Goal: Task Accomplishment & Management: Complete application form

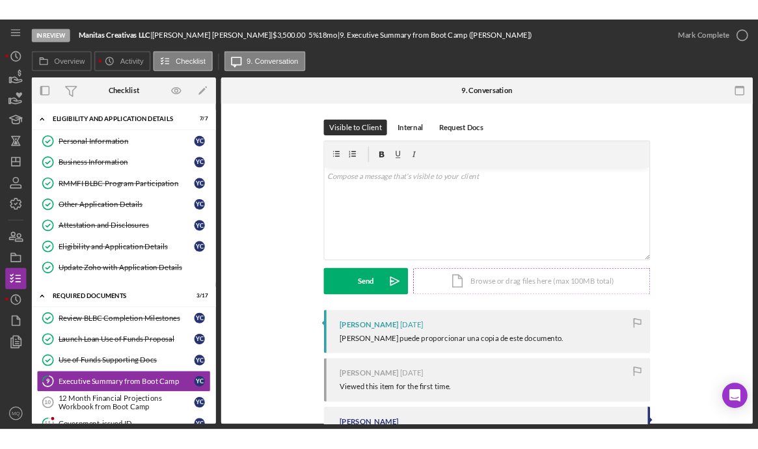
scroll to position [162, 0]
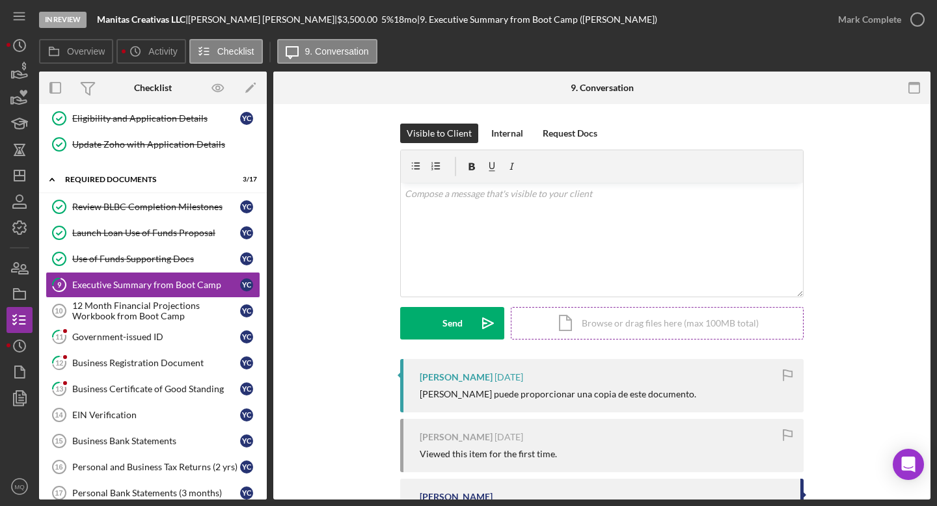
click at [571, 318] on div "Icon/Document Browse or drag files here (max 100MB total) Tap to choose files o…" at bounding box center [657, 323] width 293 height 33
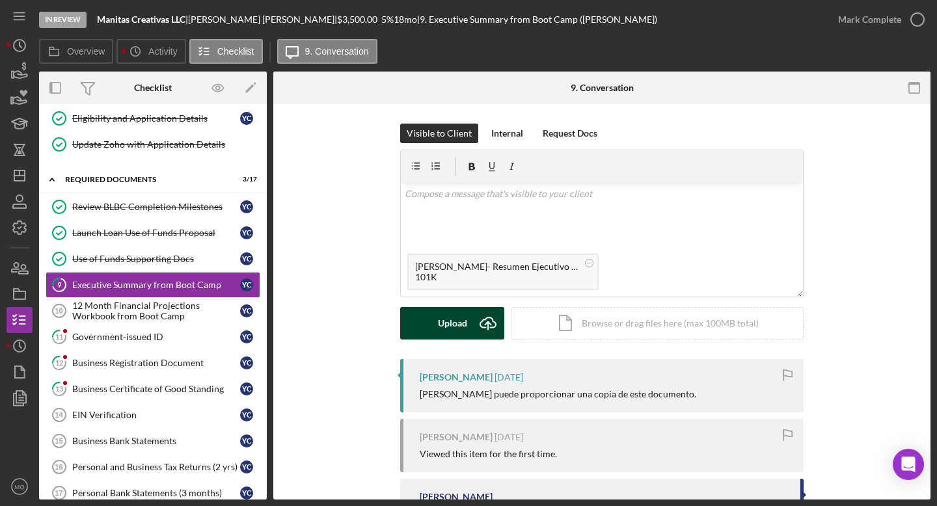
click at [448, 325] on div "Upload" at bounding box center [452, 323] width 29 height 33
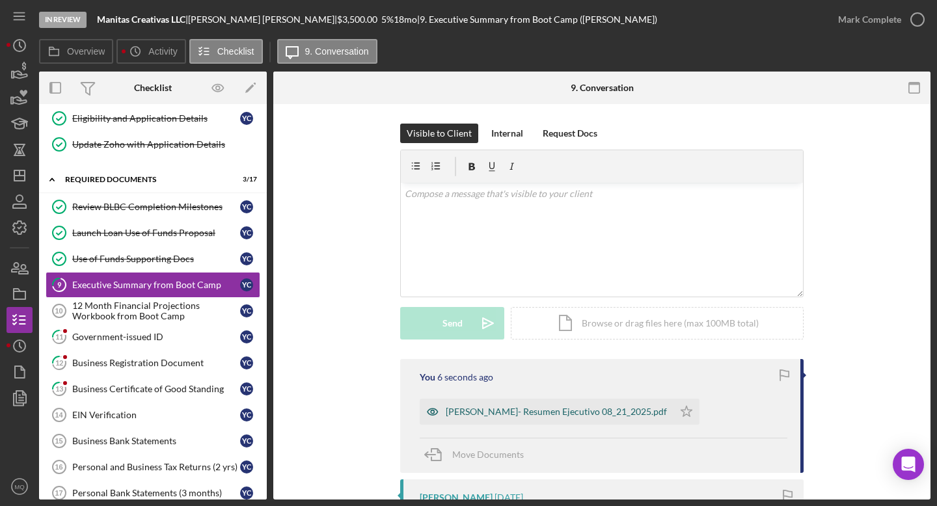
click at [551, 414] on div "[PERSON_NAME]- Resumen Ejecutivo 08_21_2025.pdf" at bounding box center [556, 412] width 221 height 10
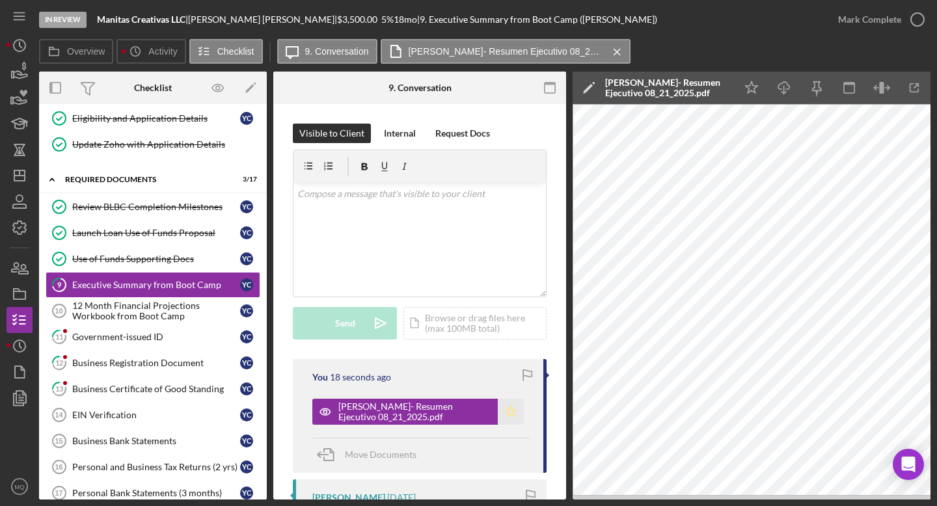
click at [509, 420] on icon "Icon/Star" at bounding box center [511, 412] width 26 height 26
click at [916, 18] on icon "button" at bounding box center [917, 19] width 33 height 33
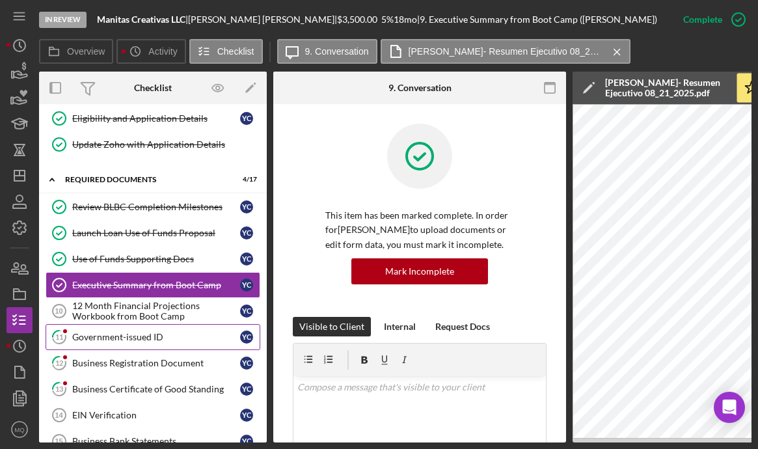
click at [141, 348] on link "11 Government-issued ID Y C" at bounding box center [153, 337] width 215 height 26
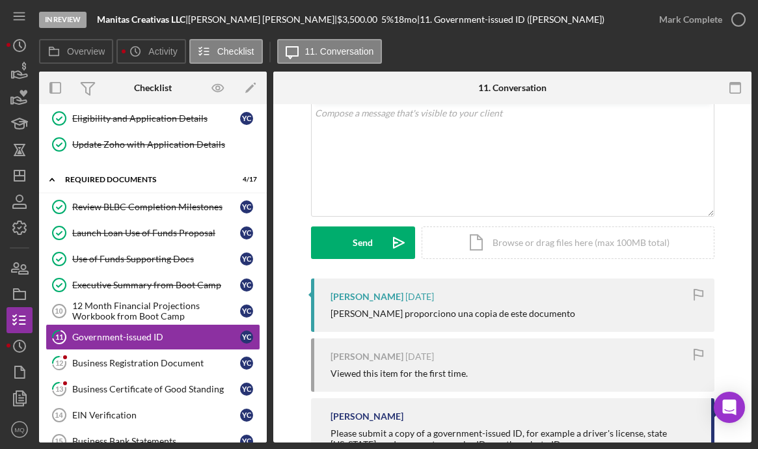
scroll to position [83, 0]
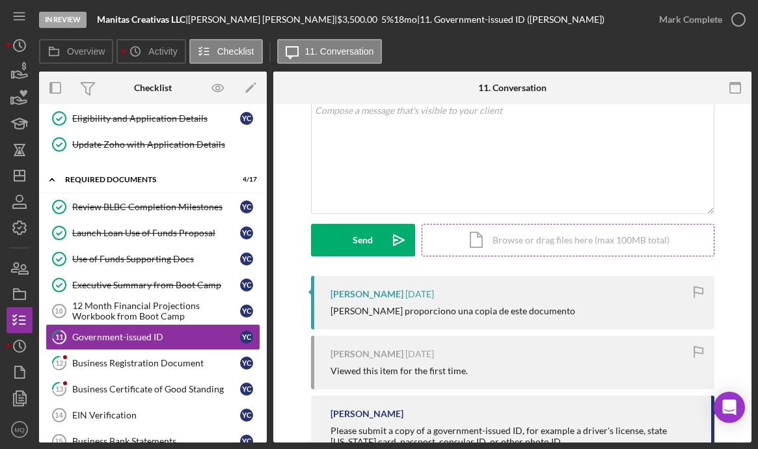
click at [574, 238] on div "Icon/Document Browse or drag files here (max 100MB total) Tap to choose files o…" at bounding box center [568, 240] width 293 height 33
click at [561, 248] on div "Icon/Document Browse or drag files here (max 100MB total) Tap to choose files o…" at bounding box center [568, 240] width 293 height 33
click at [526, 247] on div "Icon/Document Browse or drag files here (max 100MB total) Tap to choose files o…" at bounding box center [568, 240] width 293 height 33
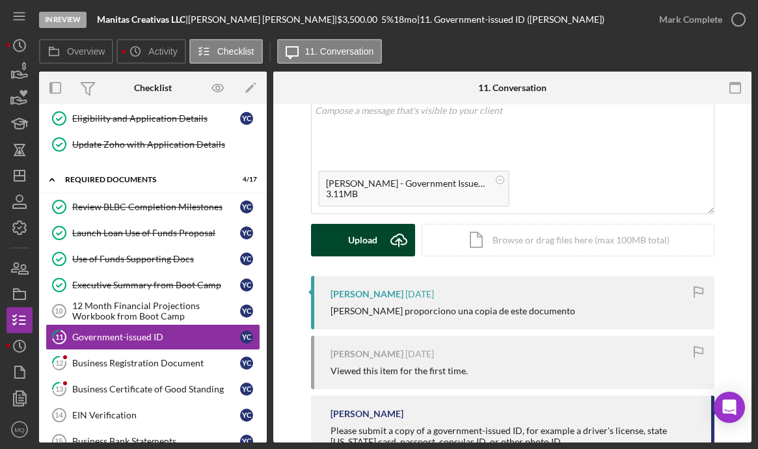
click at [383, 237] on icon "Icon/Upload" at bounding box center [399, 240] width 33 height 33
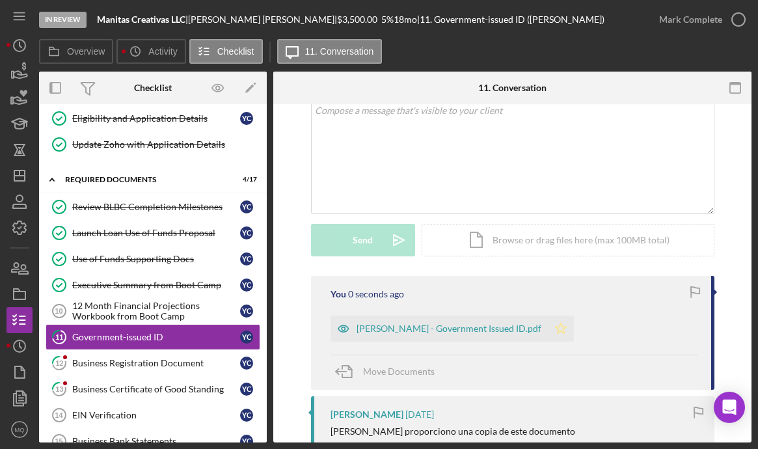
click at [574, 331] on icon "Icon/Star" at bounding box center [561, 329] width 26 height 26
click at [741, 25] on icon "button" at bounding box center [738, 19] width 33 height 33
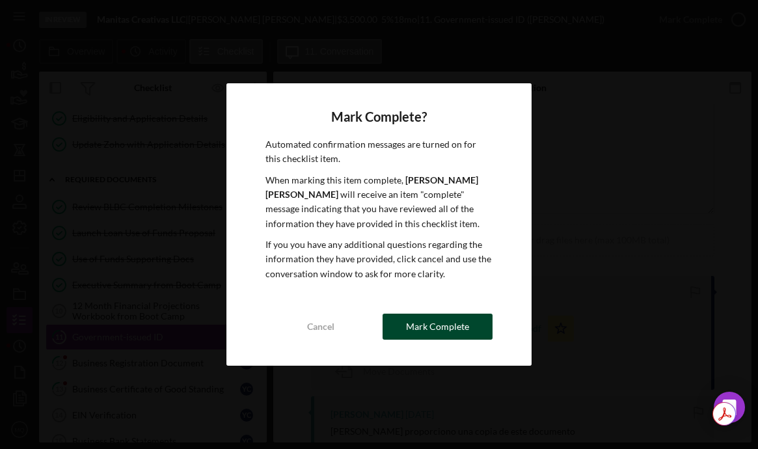
click at [423, 325] on div "Mark Complete" at bounding box center [437, 327] width 63 height 26
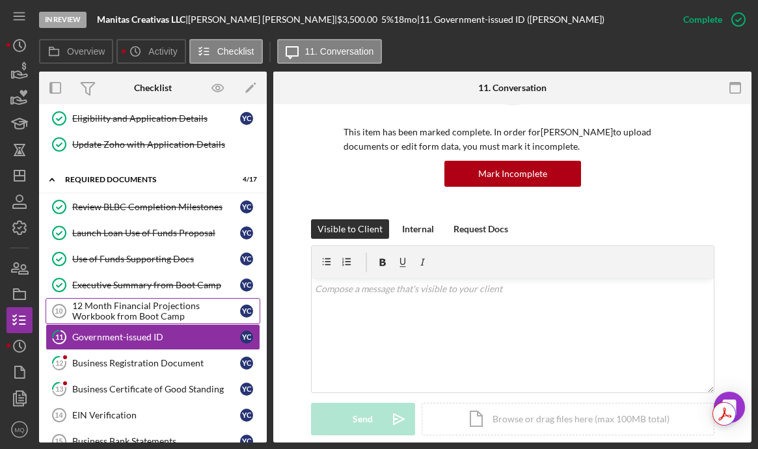
scroll to position [262, 0]
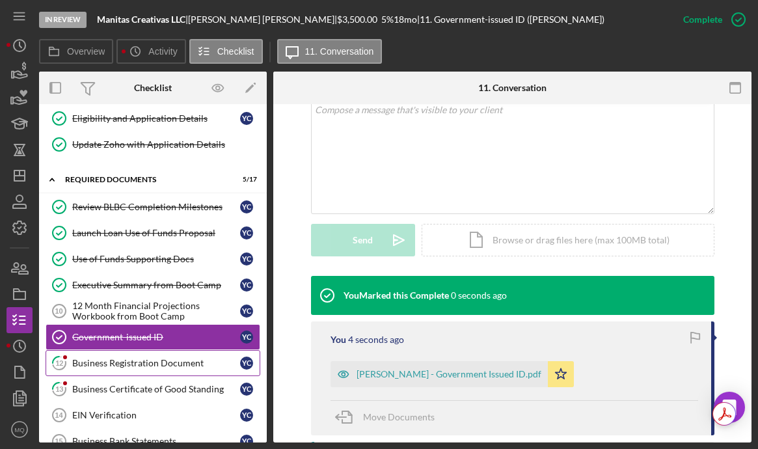
click at [171, 364] on div "Business Registration Document" at bounding box center [156, 363] width 168 height 10
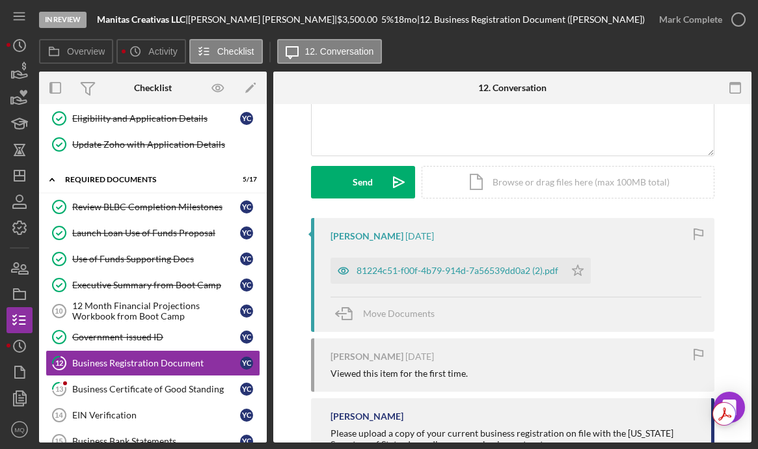
scroll to position [141, 0]
click at [472, 273] on div "81224c51-f00f-4b79-914d-7a56539dd0a2 (2).pdf" at bounding box center [458, 271] width 202 height 10
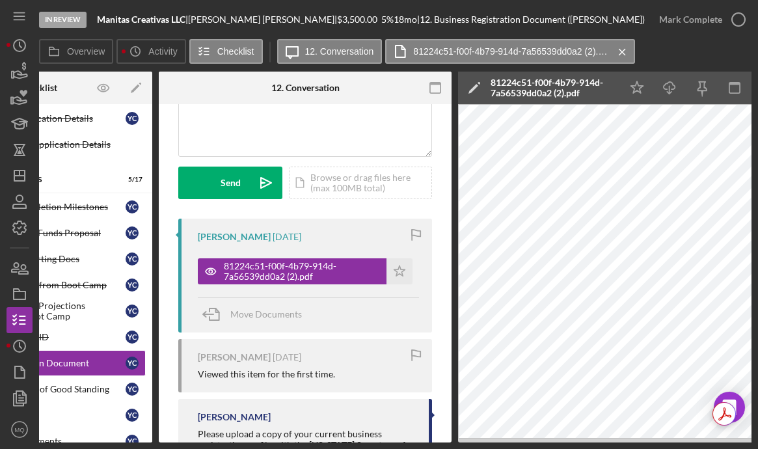
scroll to position [0, 211]
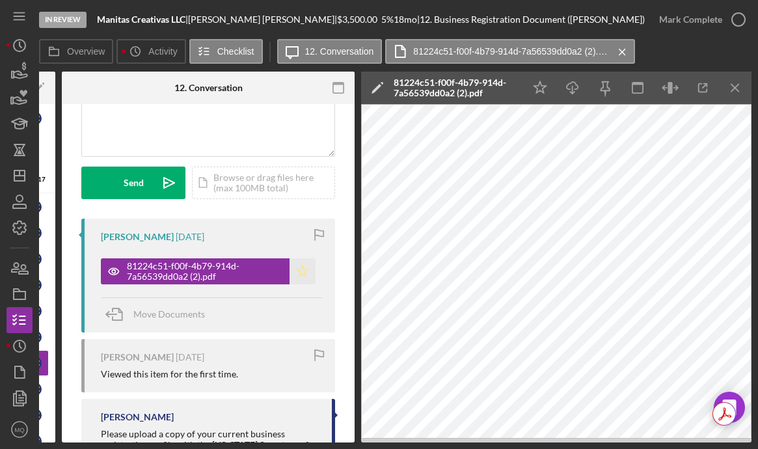
click at [305, 269] on icon "Icon/Star" at bounding box center [303, 271] width 26 height 26
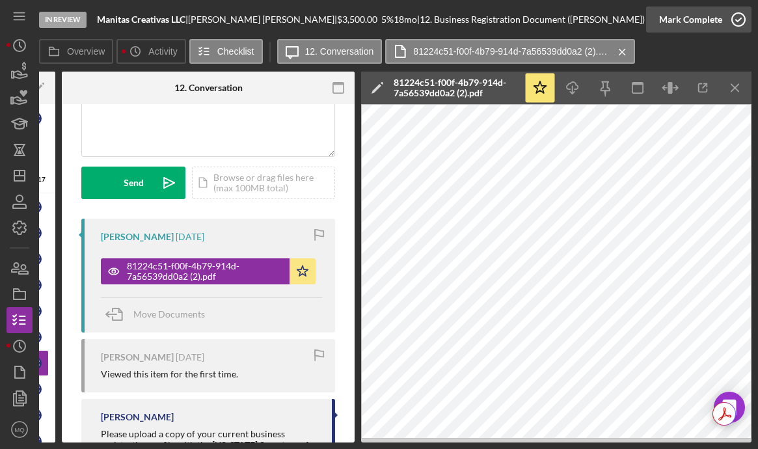
click at [731, 19] on icon "button" at bounding box center [738, 19] width 33 height 33
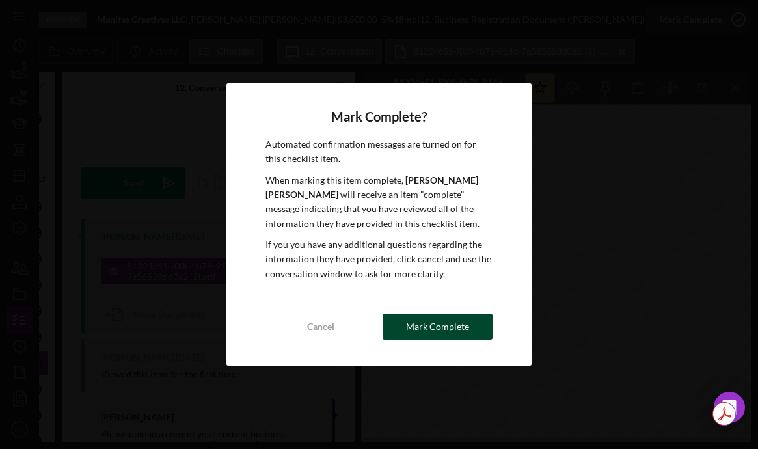
click at [438, 339] on div "Mark Complete" at bounding box center [437, 327] width 63 height 26
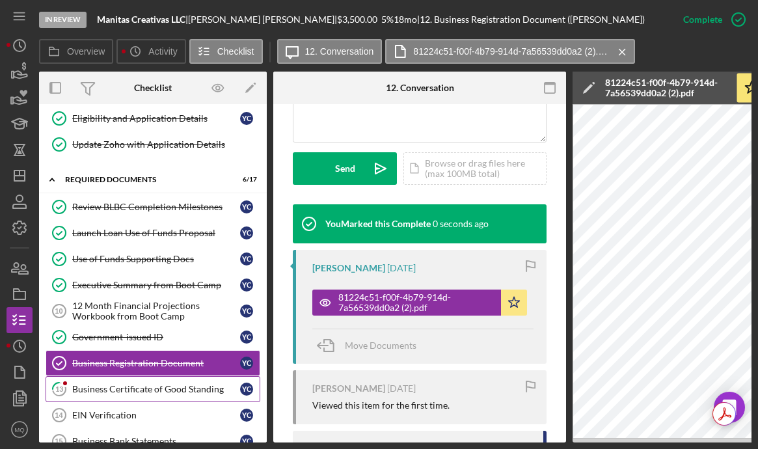
click at [172, 387] on div "Business Certificate of Good Standing" at bounding box center [156, 389] width 168 height 10
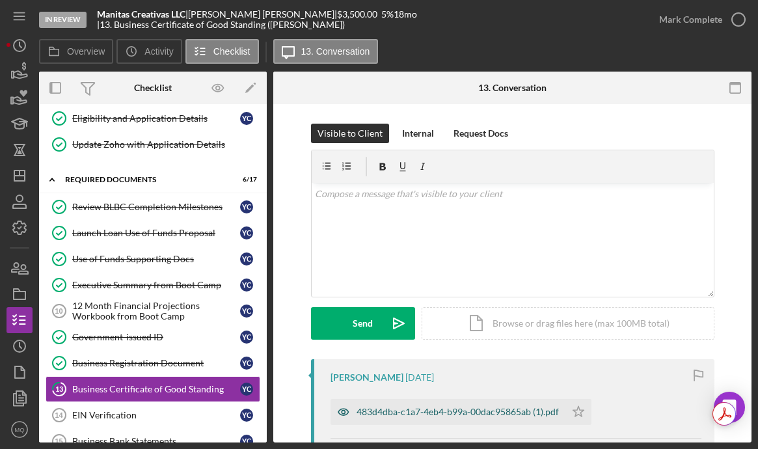
click at [467, 413] on div "483d4dba-c1a7-4eb4-b99a-00dac95865ab (1).pdf" at bounding box center [458, 412] width 202 height 10
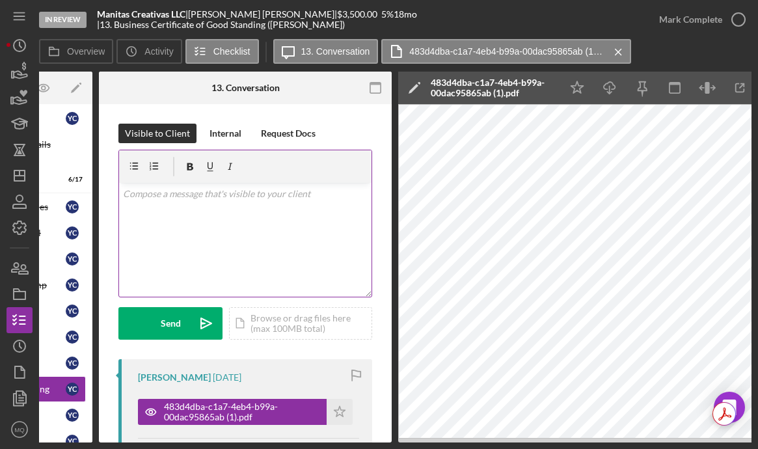
scroll to position [0, 211]
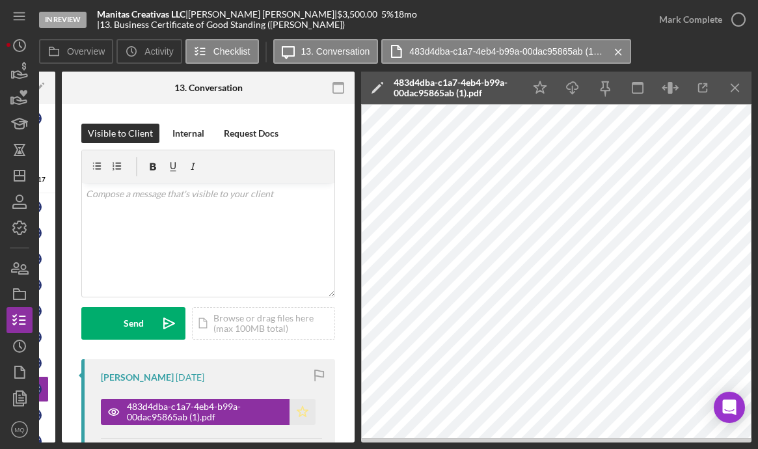
click at [297, 416] on icon "Icon/Star" at bounding box center [303, 412] width 26 height 26
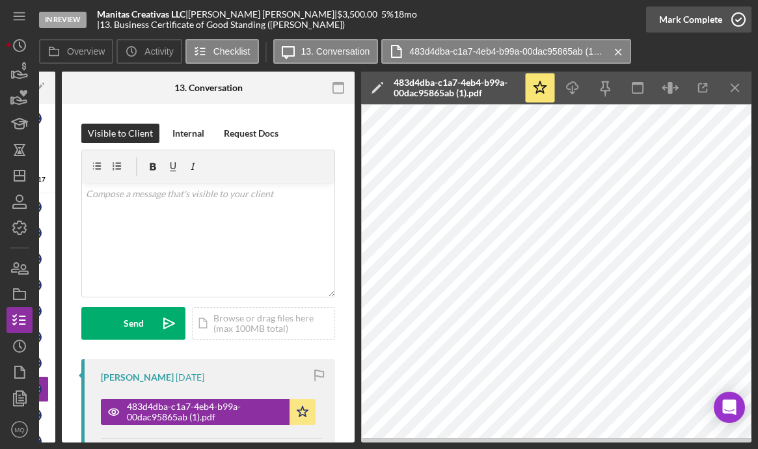
click at [733, 25] on icon "button" at bounding box center [738, 19] width 33 height 33
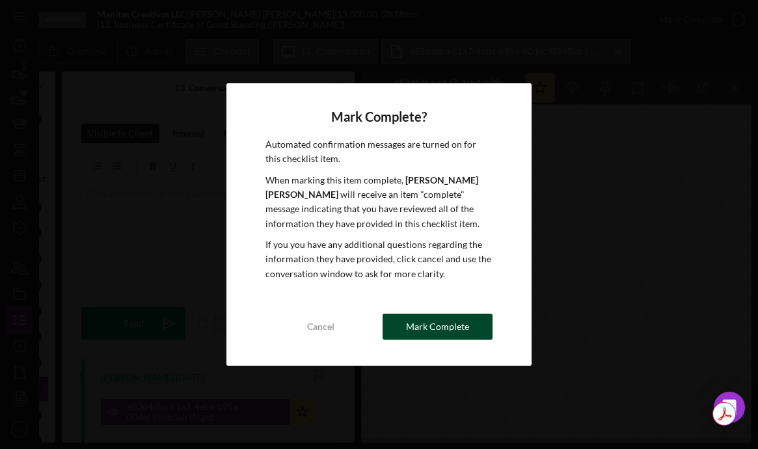
click at [454, 325] on div "Mark Complete" at bounding box center [437, 327] width 63 height 26
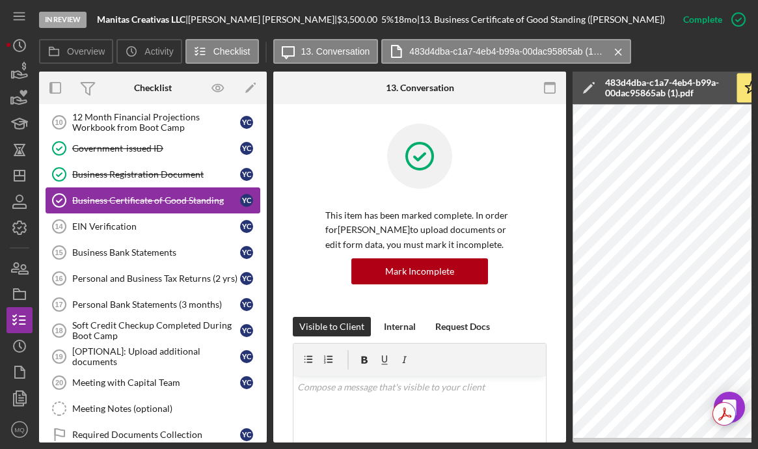
scroll to position [355, 0]
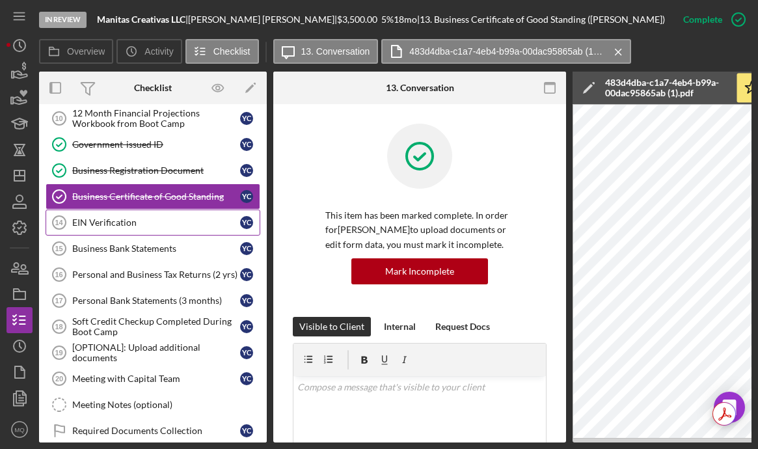
click at [172, 234] on link "EIN Verification 14 EIN Verification Y C" at bounding box center [153, 223] width 215 height 26
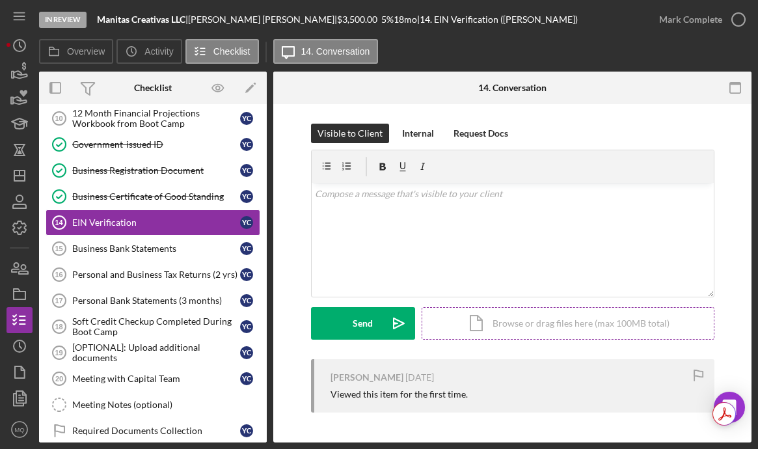
click at [563, 326] on div "Icon/Document Browse or drag files here (max 100MB total) Tap to choose files o…" at bounding box center [568, 323] width 293 height 33
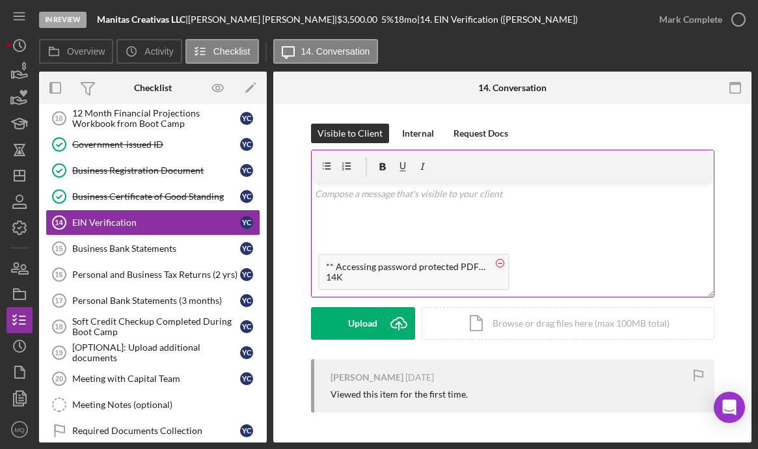
click at [502, 260] on circle at bounding box center [500, 263] width 8 height 8
click at [511, 317] on div "Icon/Document Browse or drag files here (max 100MB total) Tap to choose files o…" at bounding box center [568, 323] width 293 height 33
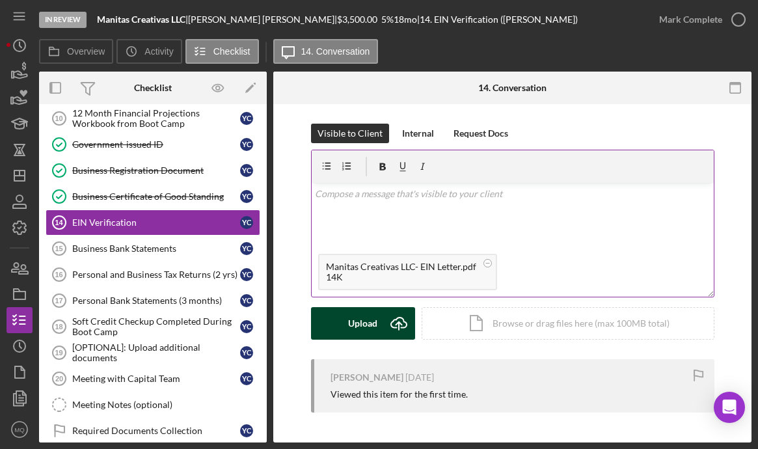
click at [372, 327] on div "Upload" at bounding box center [362, 323] width 29 height 33
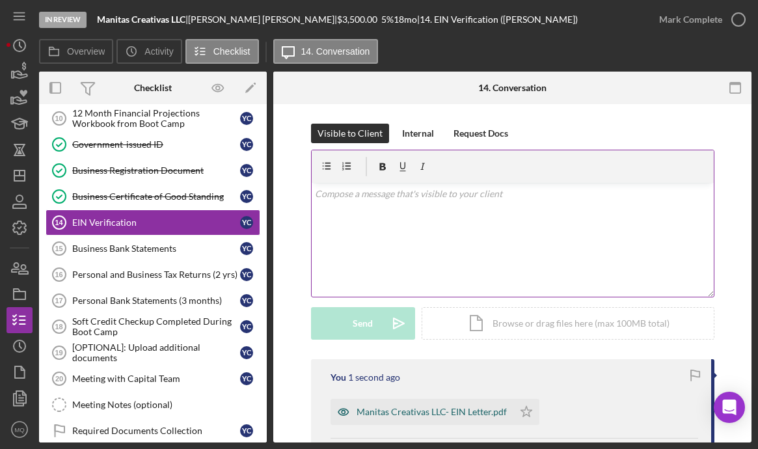
click at [447, 400] on div "Manitas Creativas LLC- EIN Letter.pdf" at bounding box center [422, 412] width 183 height 26
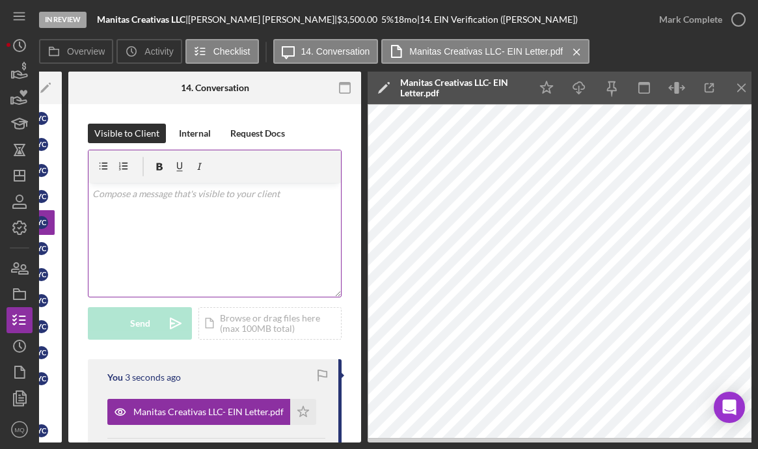
scroll to position [0, 211]
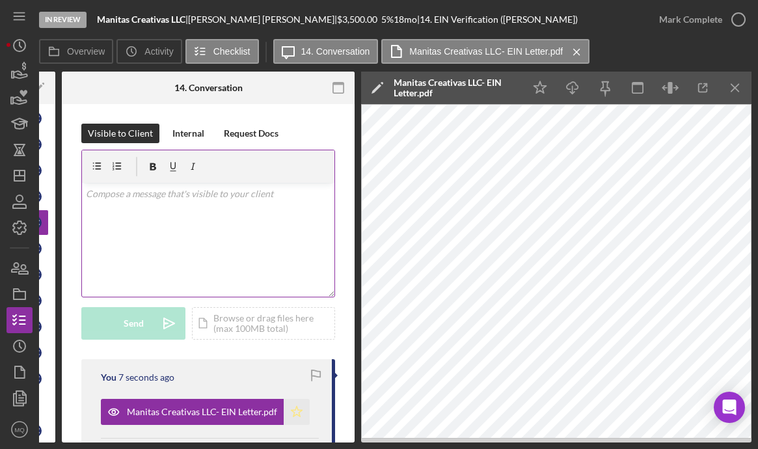
click at [298, 414] on polygon "button" at bounding box center [297, 411] width 11 height 10
click at [236, 247] on div "v Color teal Color pink Remove color Add row above Add row below Add column bef…" at bounding box center [208, 240] width 252 height 114
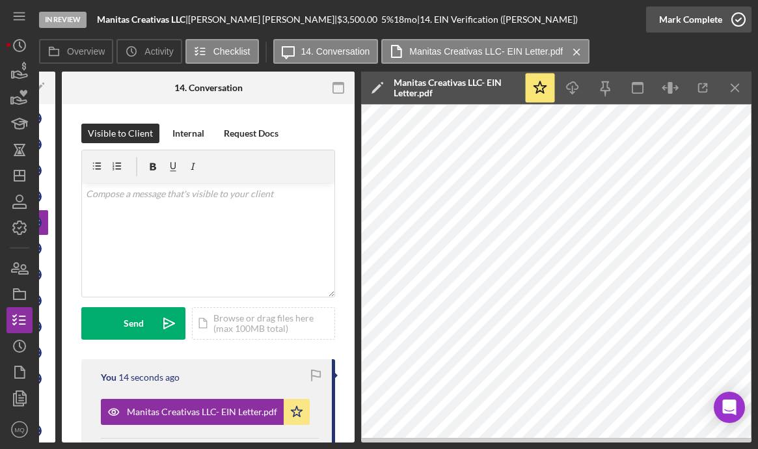
click at [731, 22] on icon "button" at bounding box center [738, 19] width 33 height 33
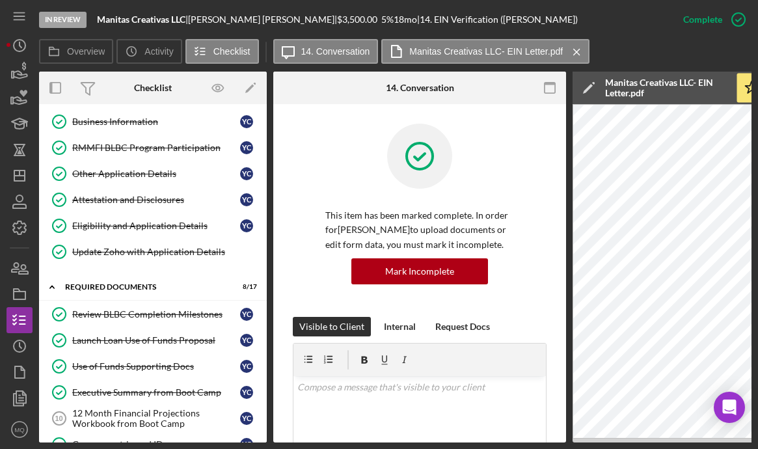
scroll to position [0, 0]
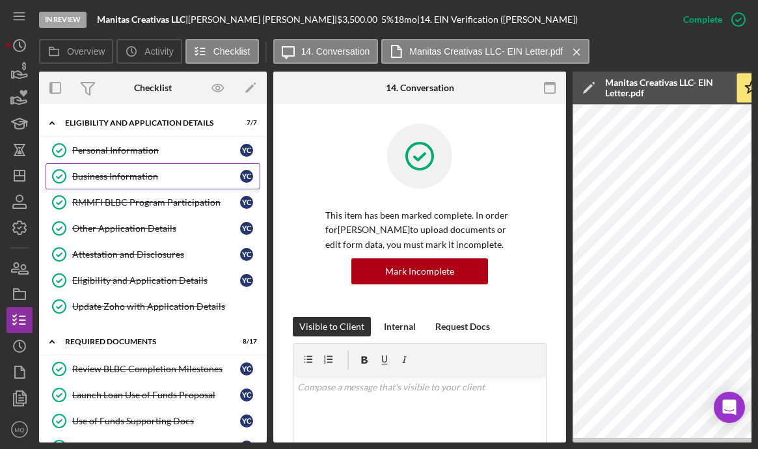
click at [105, 172] on div "Business Information" at bounding box center [156, 176] width 168 height 10
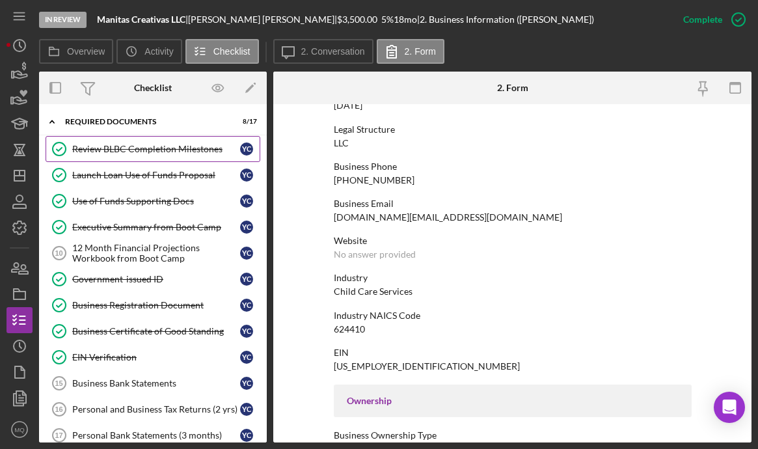
scroll to position [232, 0]
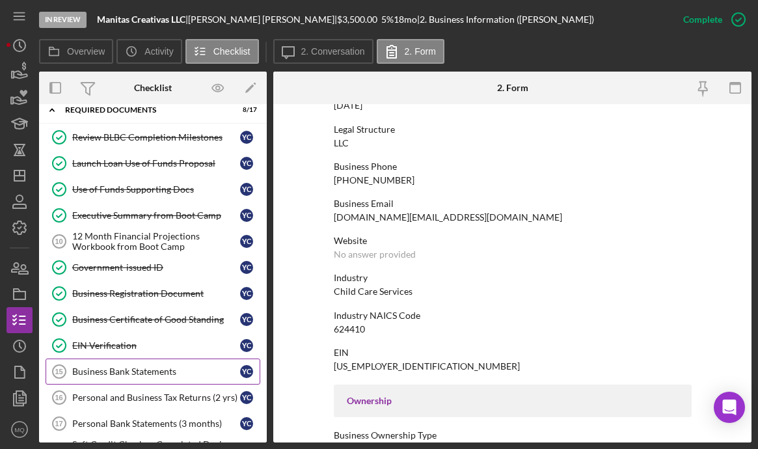
click at [144, 373] on div "Business Bank Statements" at bounding box center [156, 371] width 168 height 10
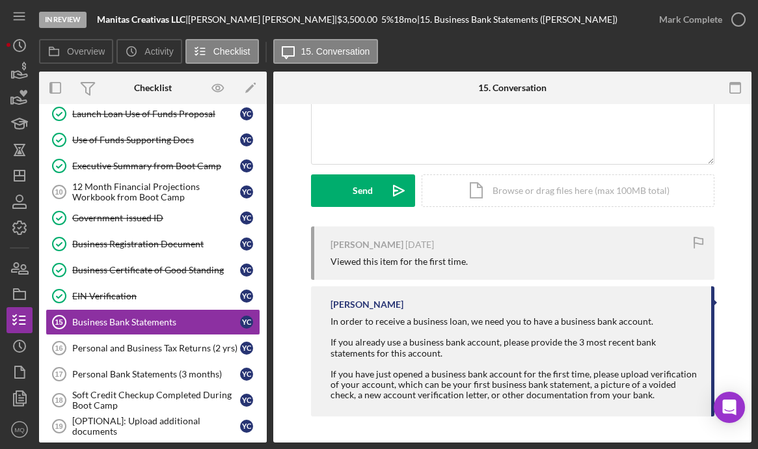
scroll to position [283, 0]
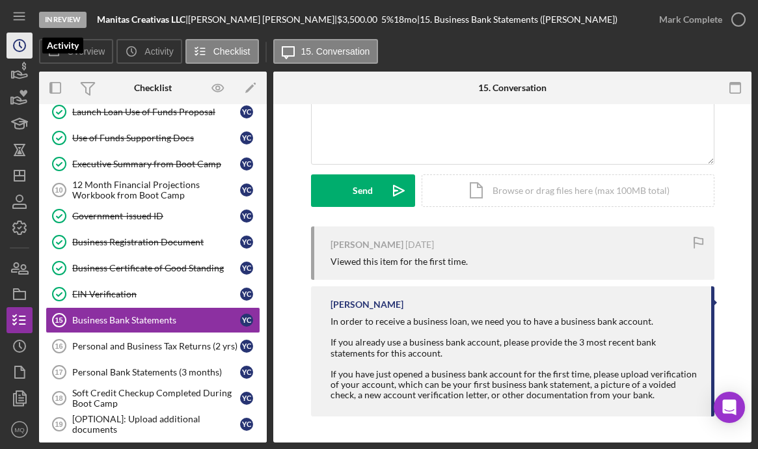
click at [18, 53] on icon "Icon/History" at bounding box center [19, 45] width 33 height 33
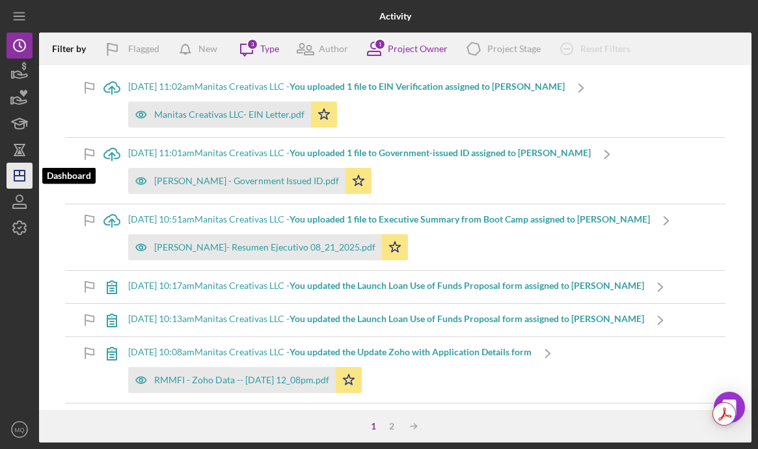
click at [25, 176] on polygon "button" at bounding box center [19, 175] width 10 height 10
